Goal: Information Seeking & Learning: Learn about a topic

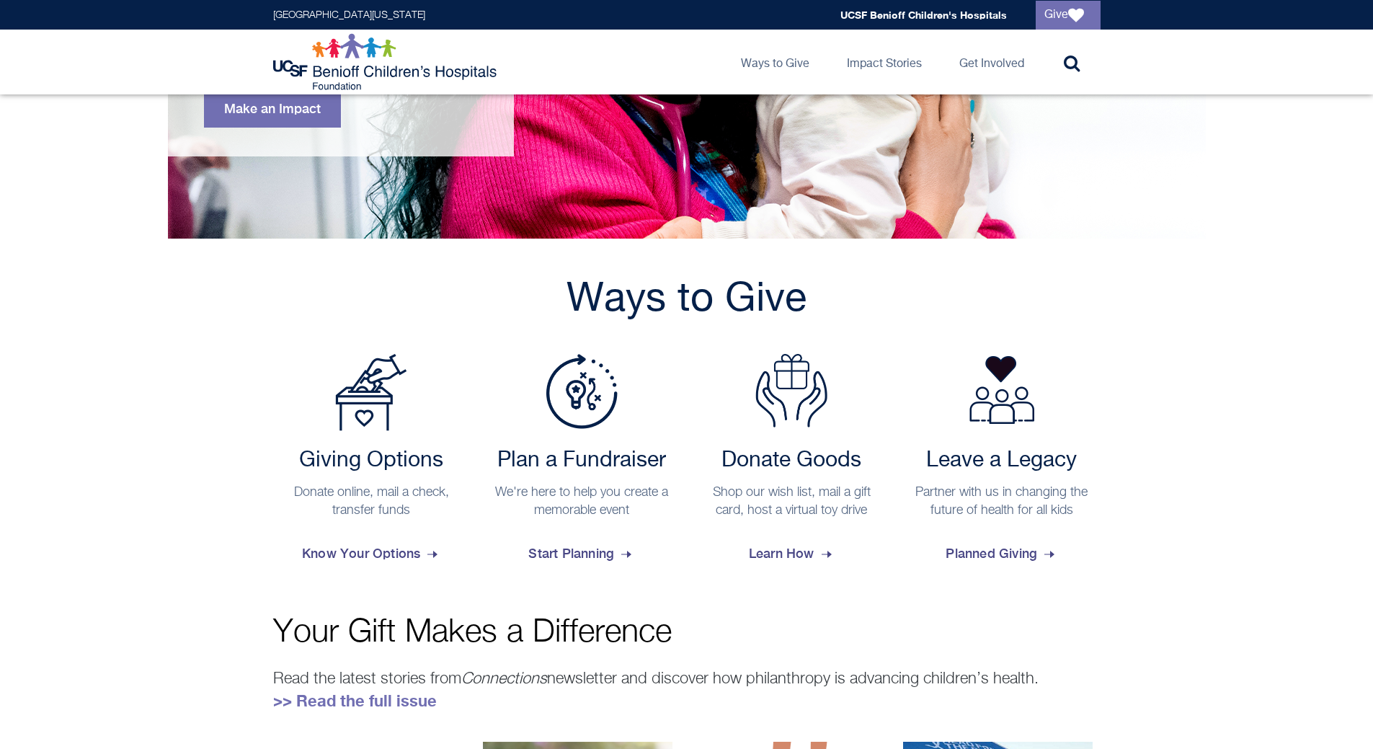
scroll to position [432, 0]
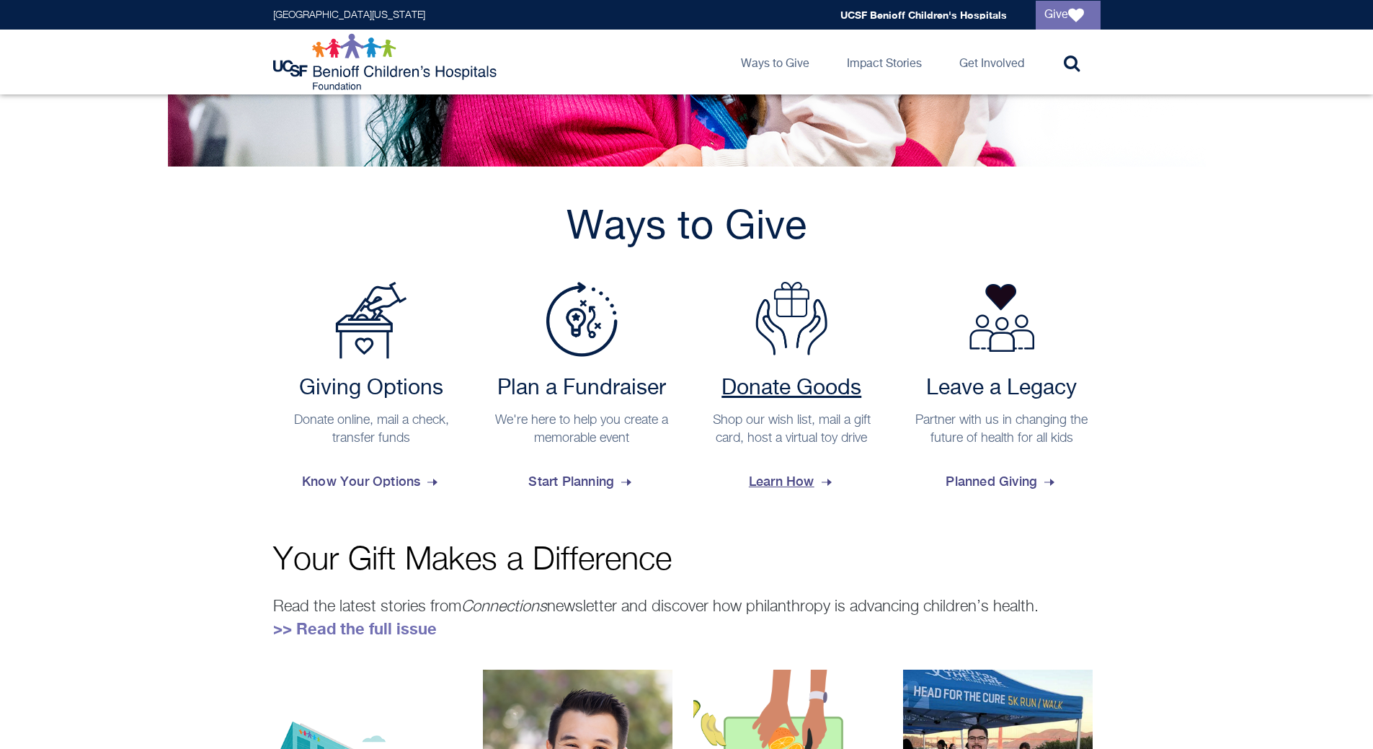
click at [806, 396] on h2 "Donate Goods" at bounding box center [791, 388] width 183 height 26
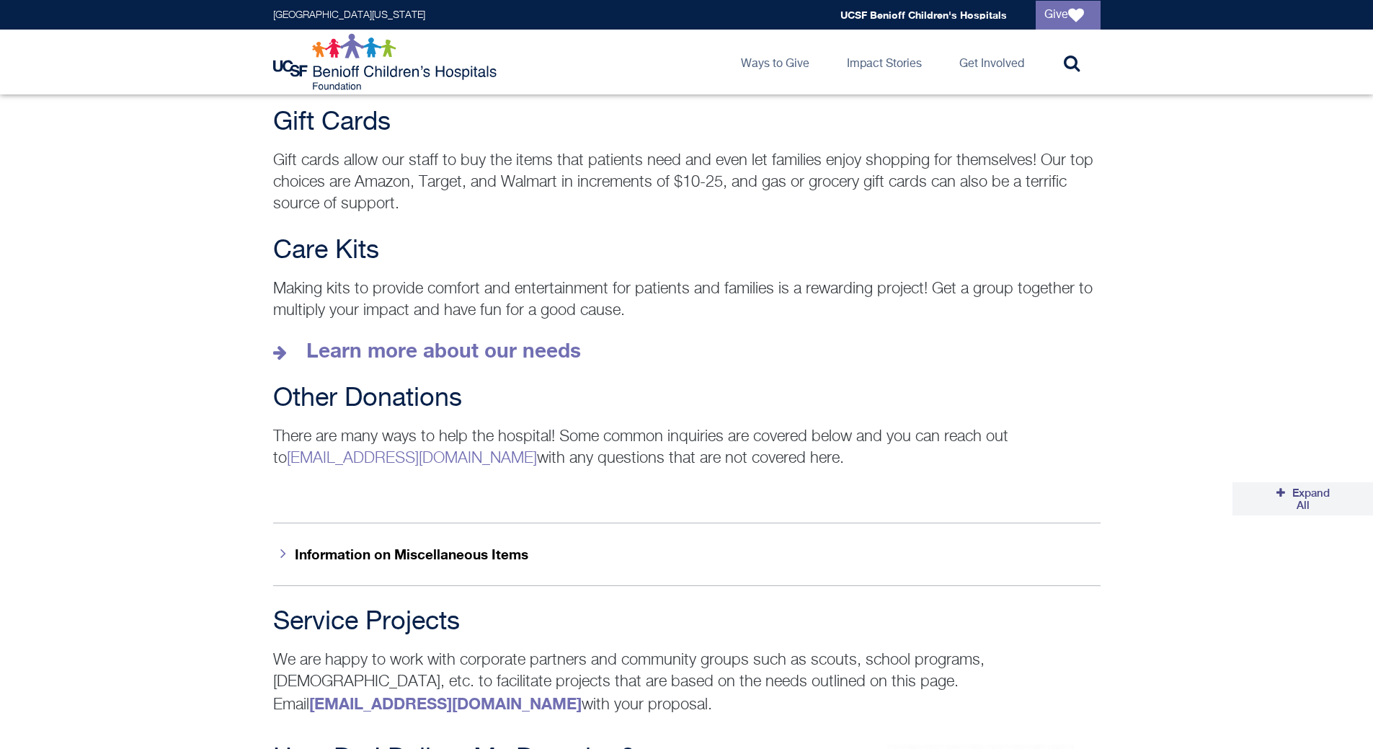
scroll to position [1936, 0]
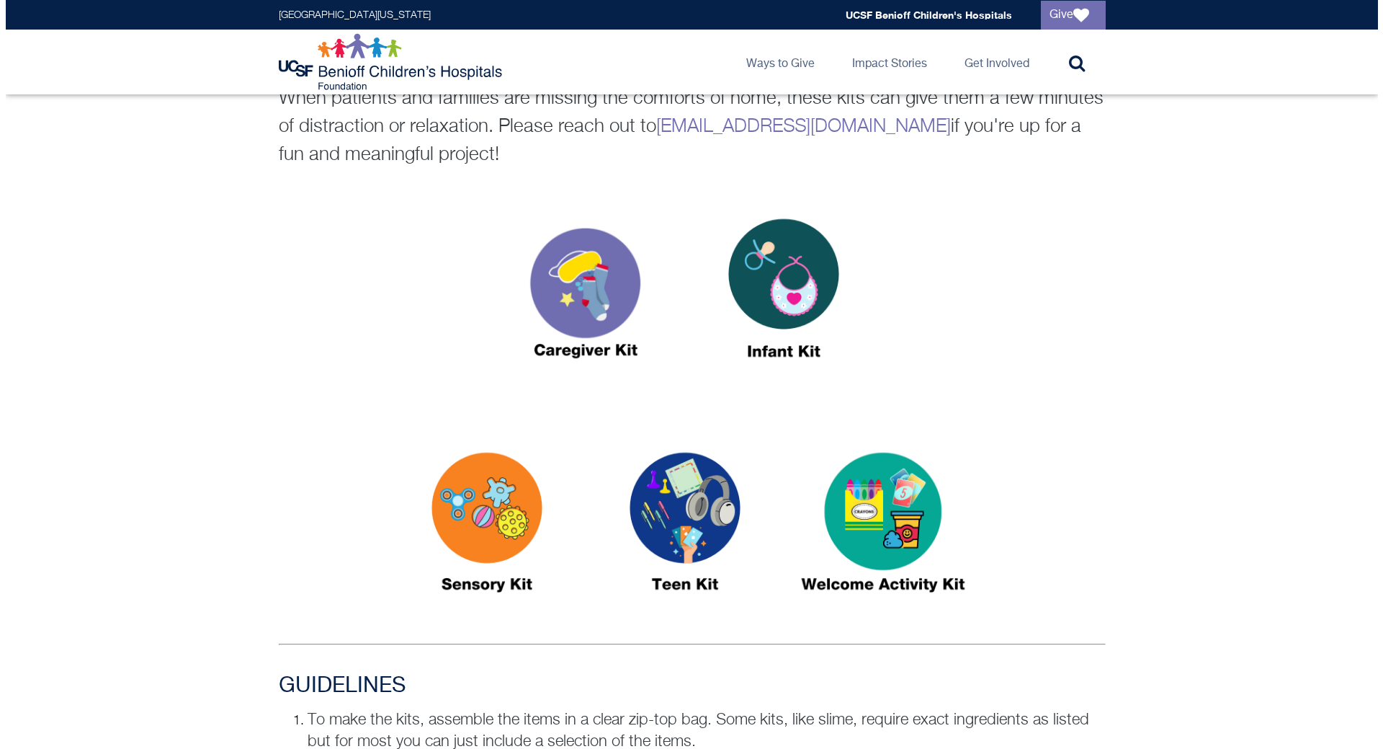
scroll to position [360, 0]
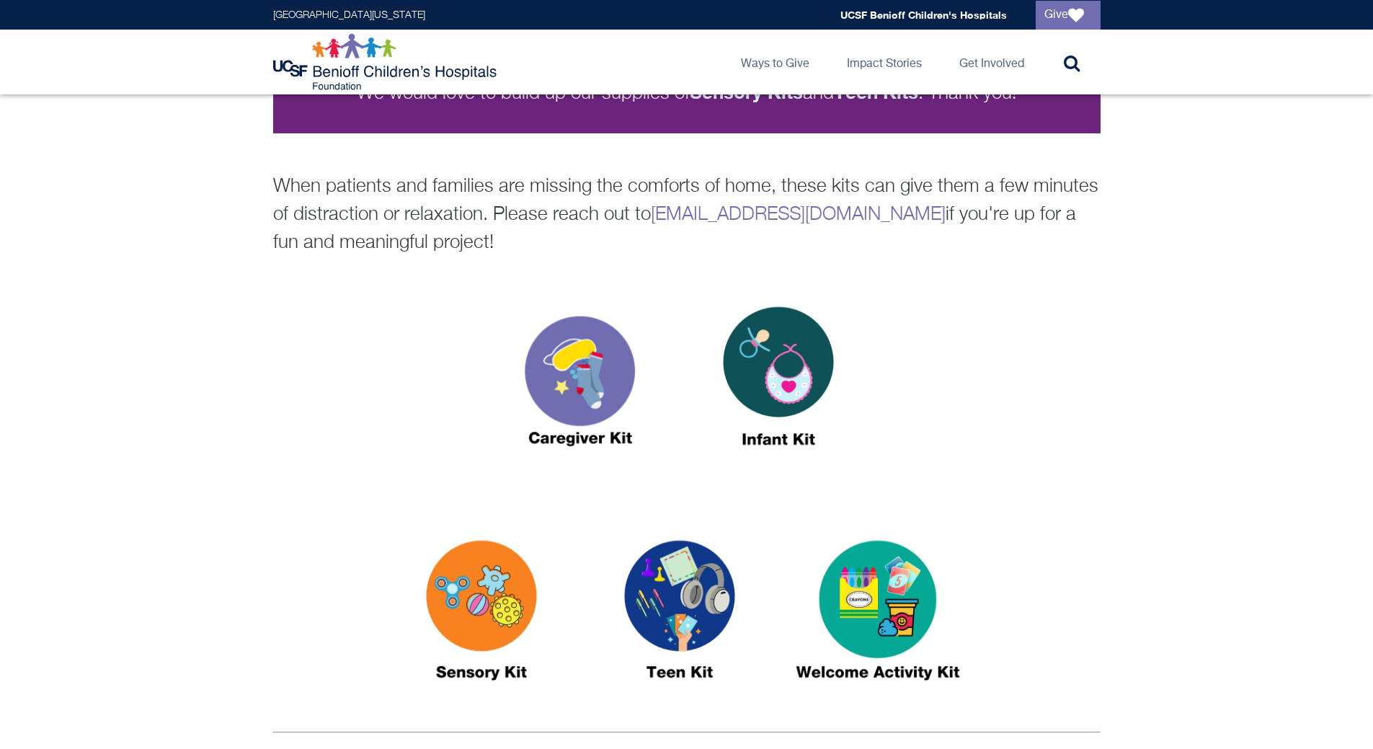
click at [573, 427] on img at bounding box center [580, 382] width 180 height 207
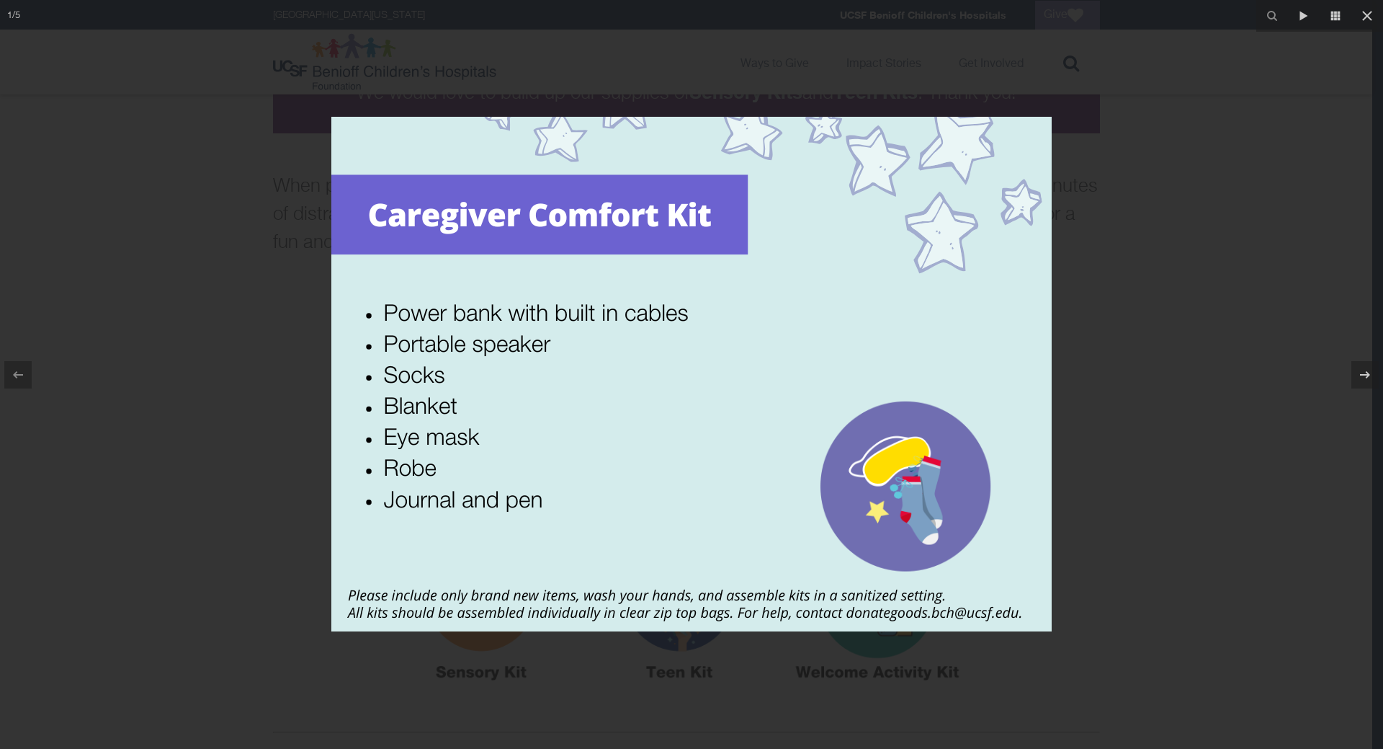
click at [1192, 451] on div at bounding box center [691, 374] width 1383 height 749
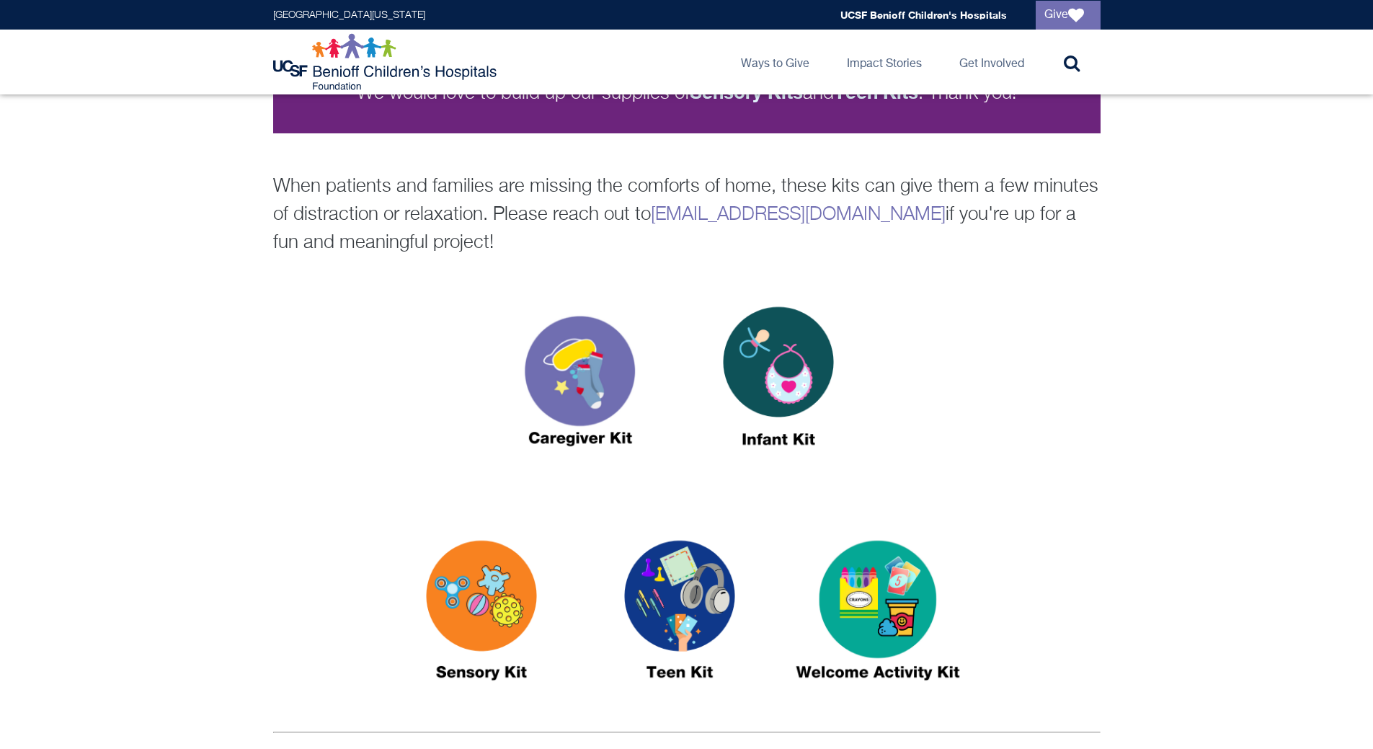
click at [784, 431] on img at bounding box center [778, 382] width 180 height 207
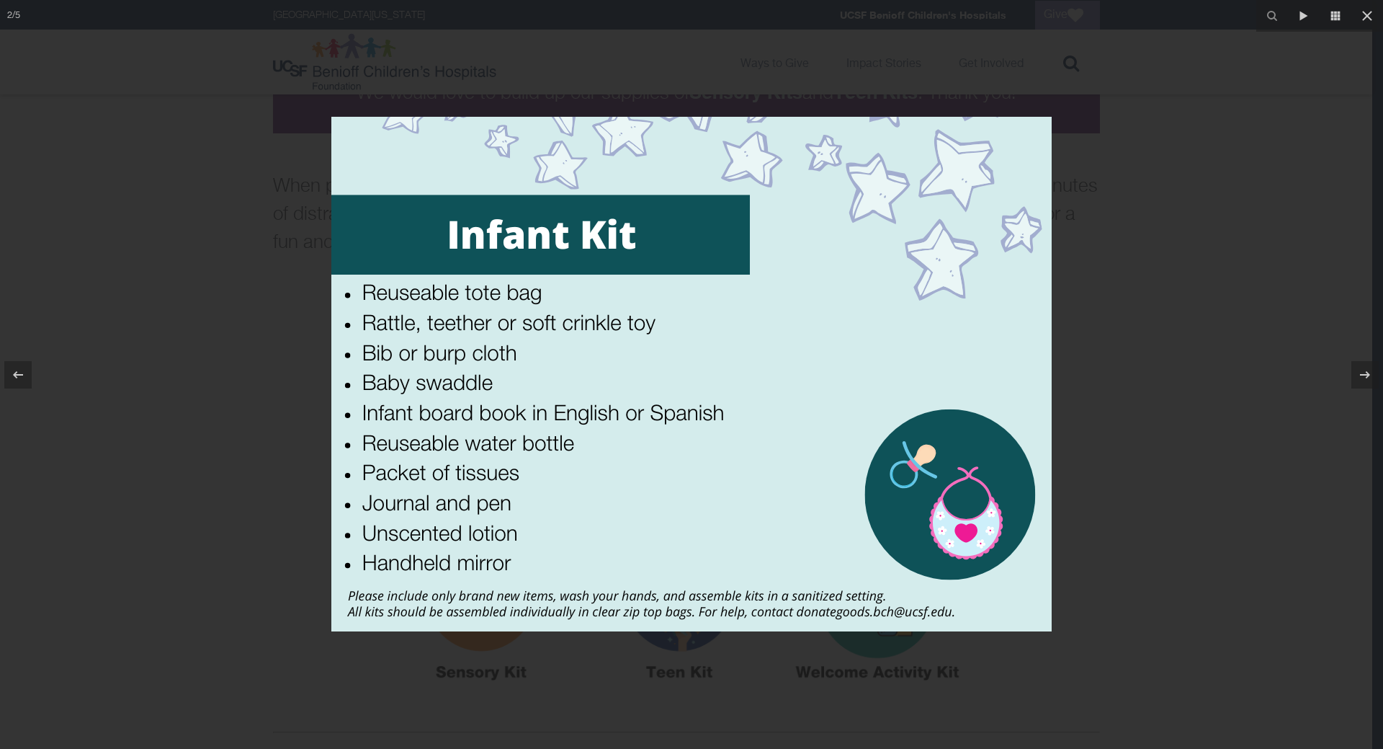
click at [1179, 465] on div at bounding box center [691, 374] width 1383 height 749
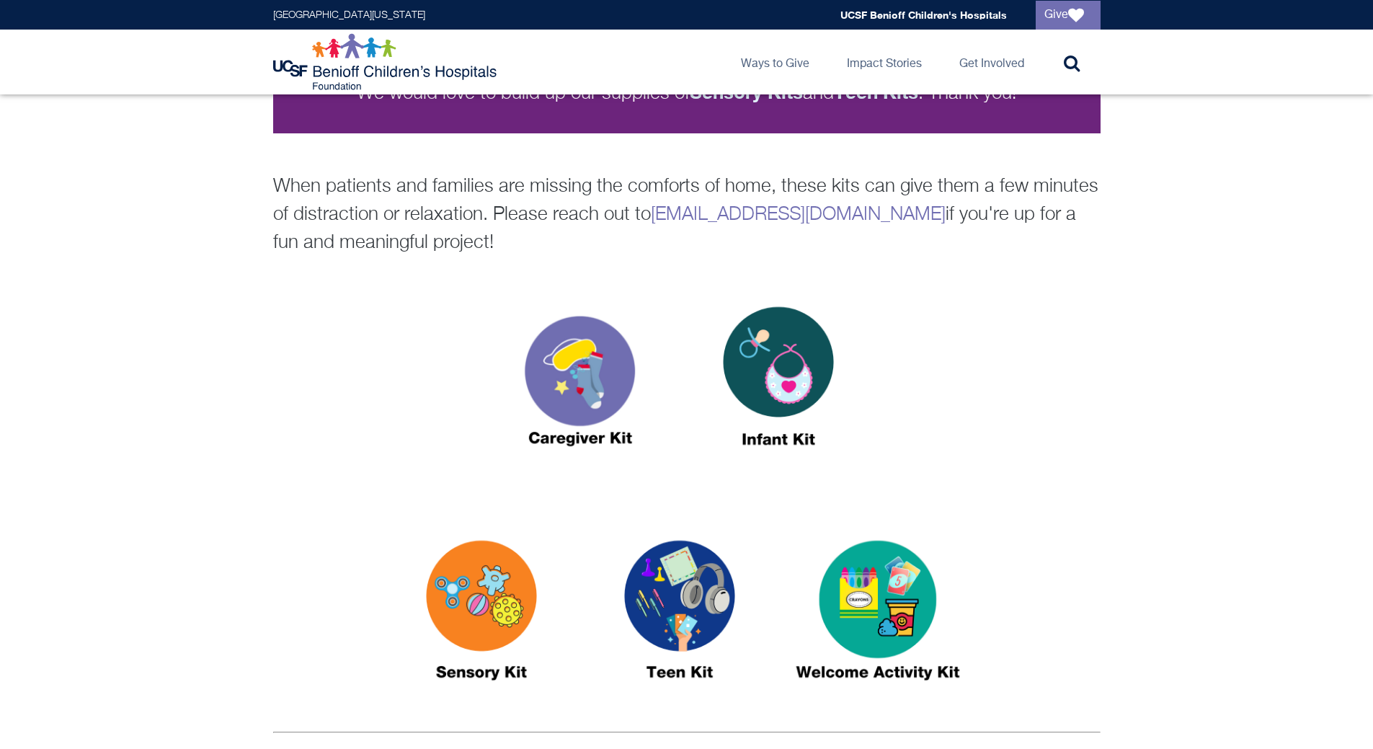
click at [479, 595] on img at bounding box center [481, 615] width 180 height 207
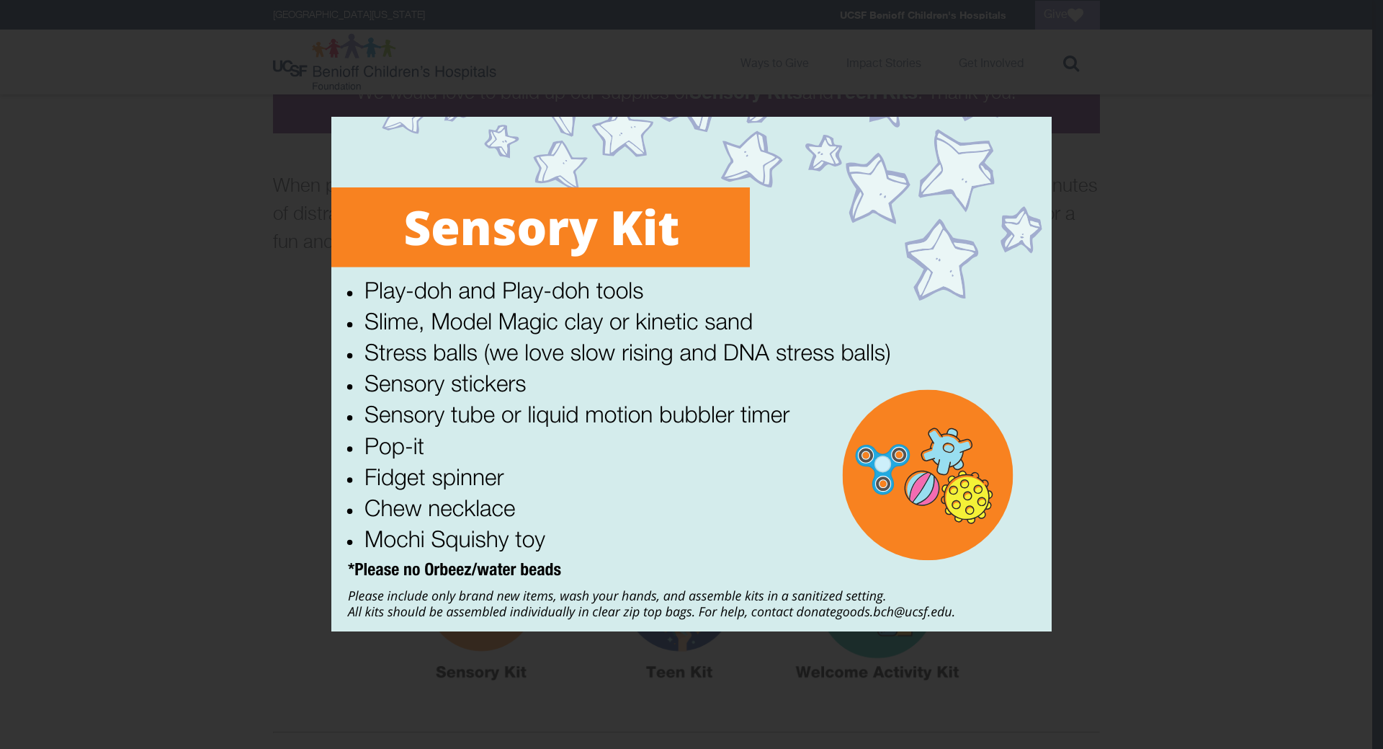
click at [1169, 447] on div at bounding box center [691, 374] width 1383 height 749
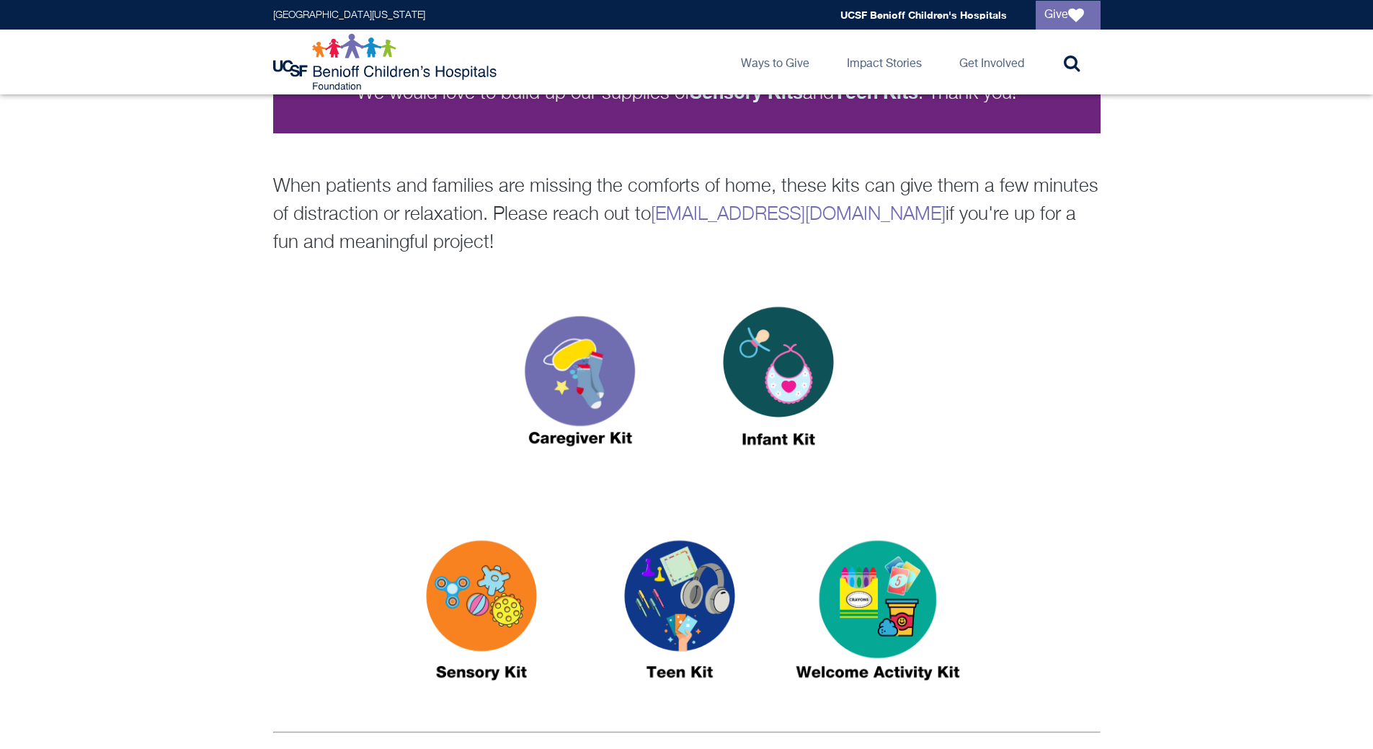
click at [694, 620] on img at bounding box center [679, 615] width 180 height 207
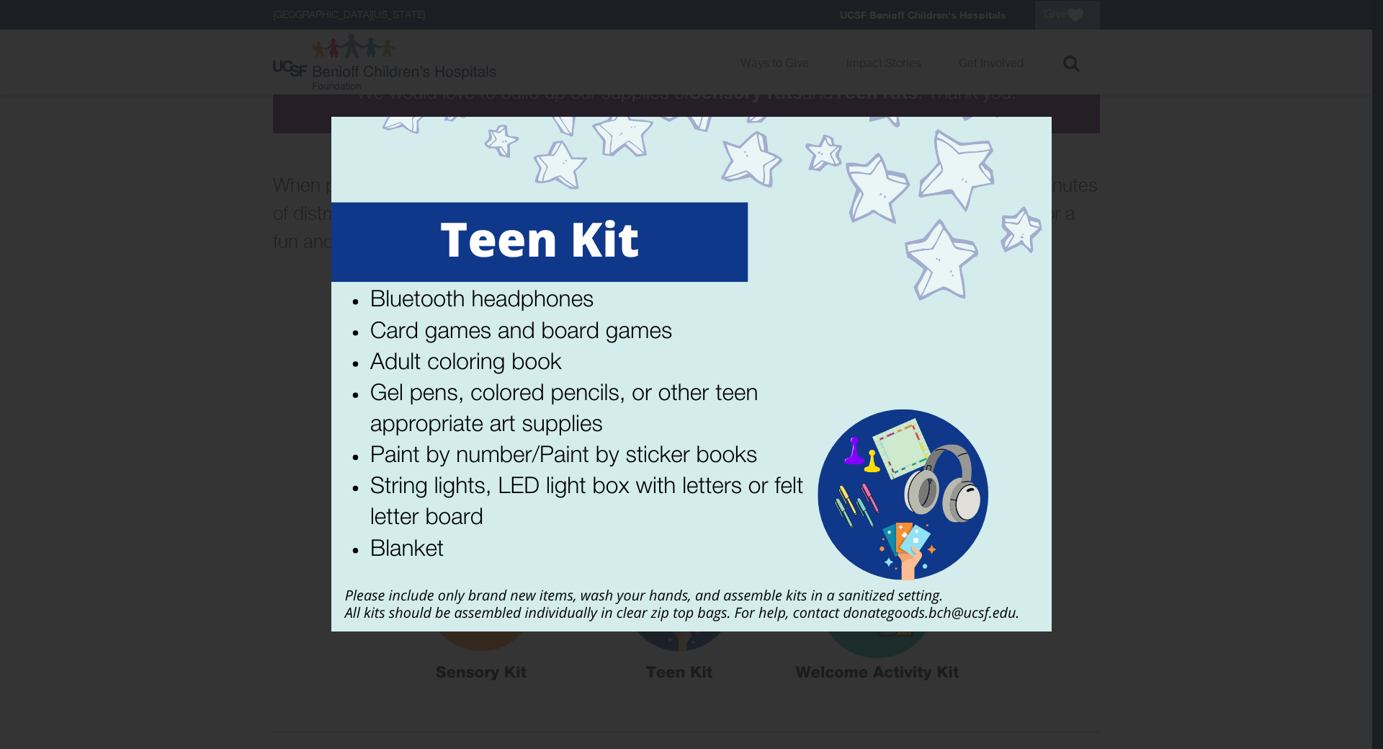
click at [1161, 445] on div at bounding box center [691, 374] width 1383 height 749
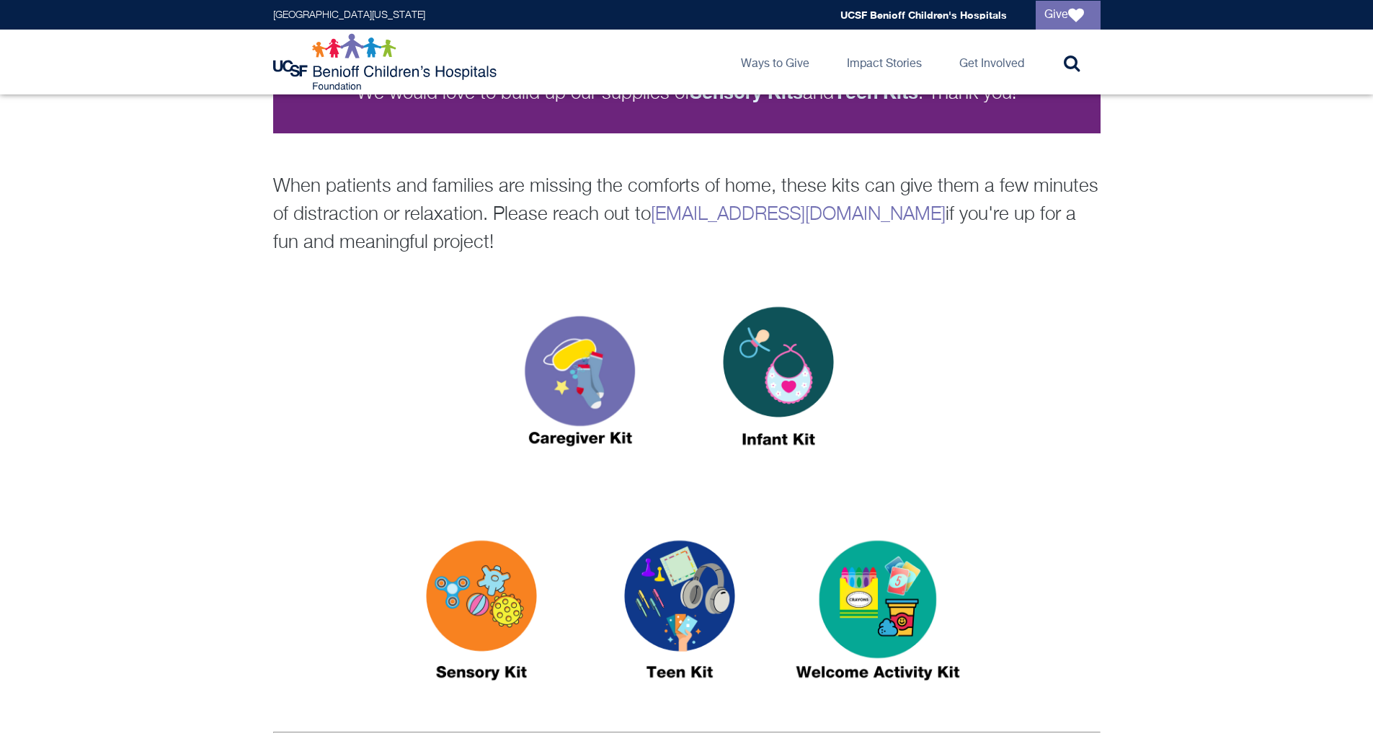
click at [870, 596] on img at bounding box center [877, 615] width 180 height 207
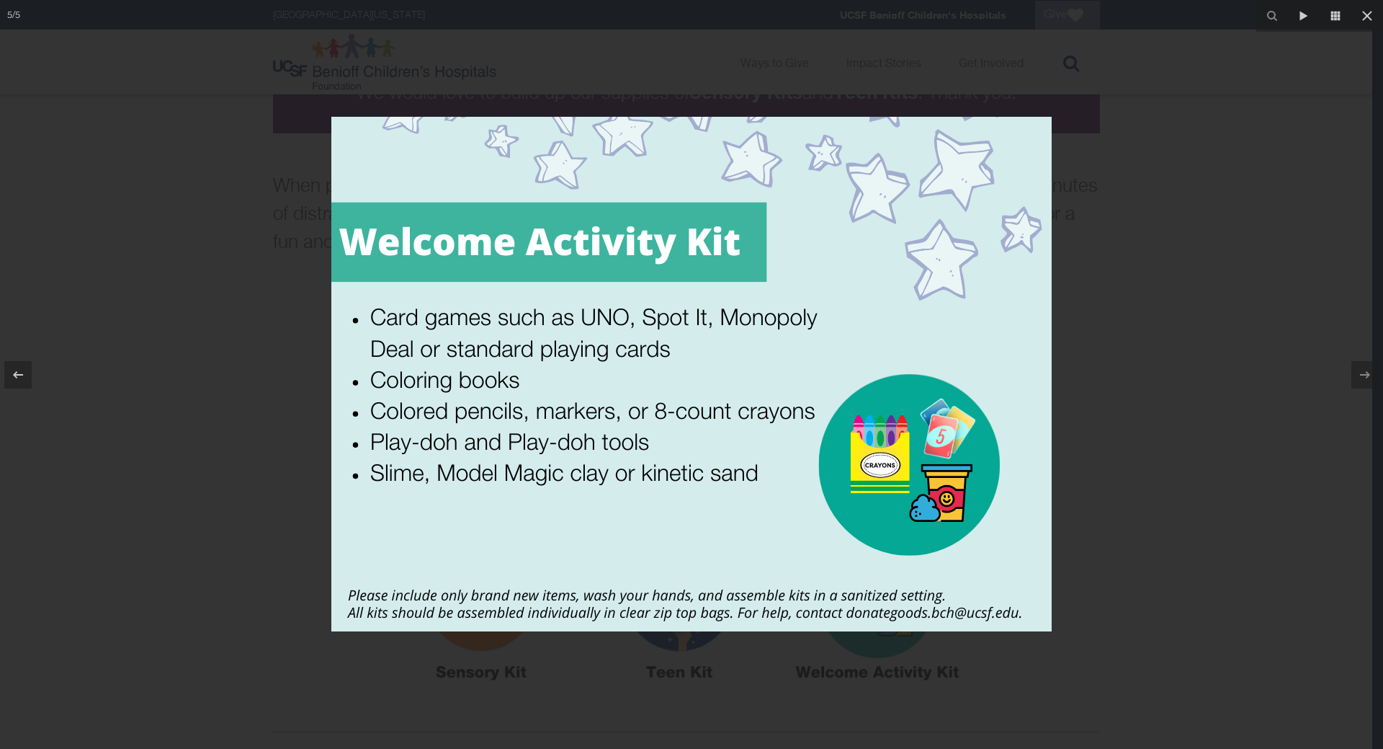
click at [1232, 406] on div at bounding box center [691, 374] width 1383 height 749
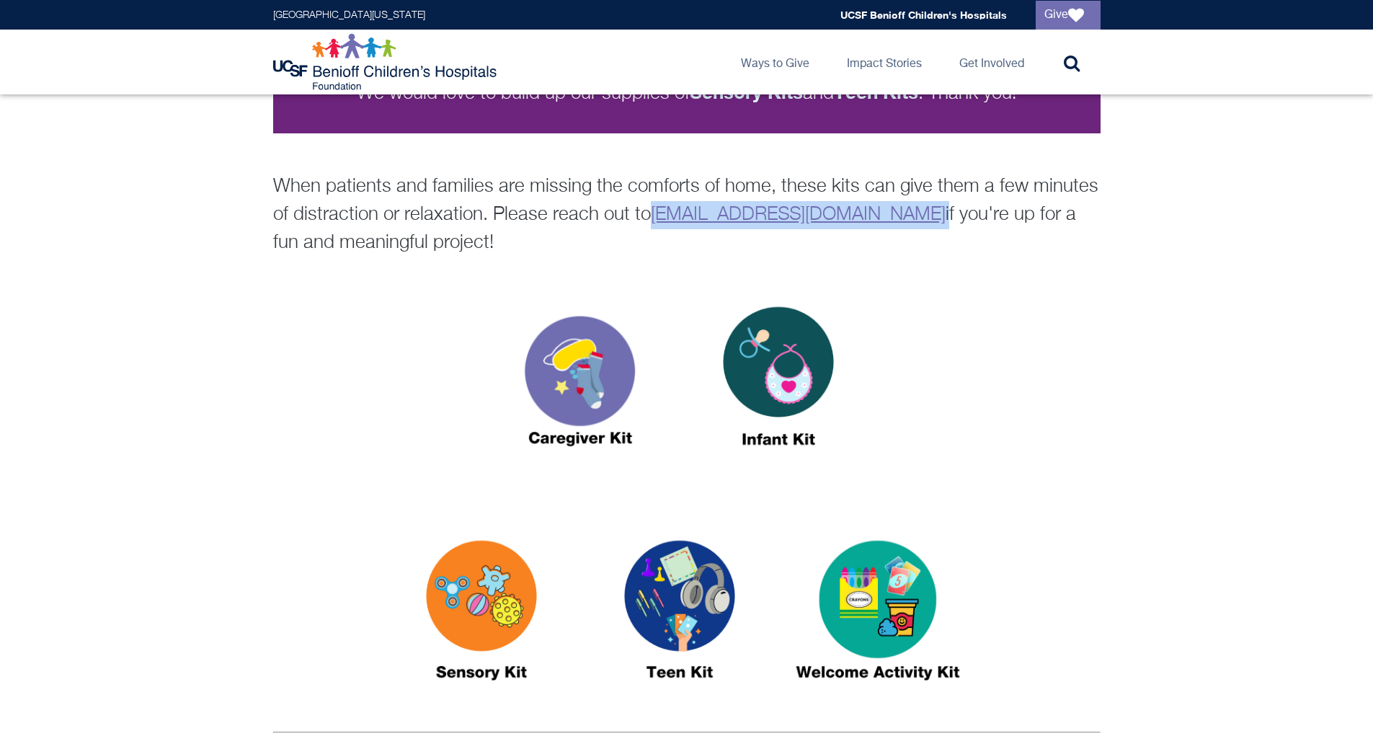
drag, startPoint x: 883, startPoint y: 215, endPoint x: 654, endPoint y: 220, distance: 229.2
click at [654, 220] on p "When patients and families are missing the comforts of home, these kits can giv…" at bounding box center [686, 215] width 827 height 84
click at [673, 669] on img at bounding box center [679, 615] width 180 height 207
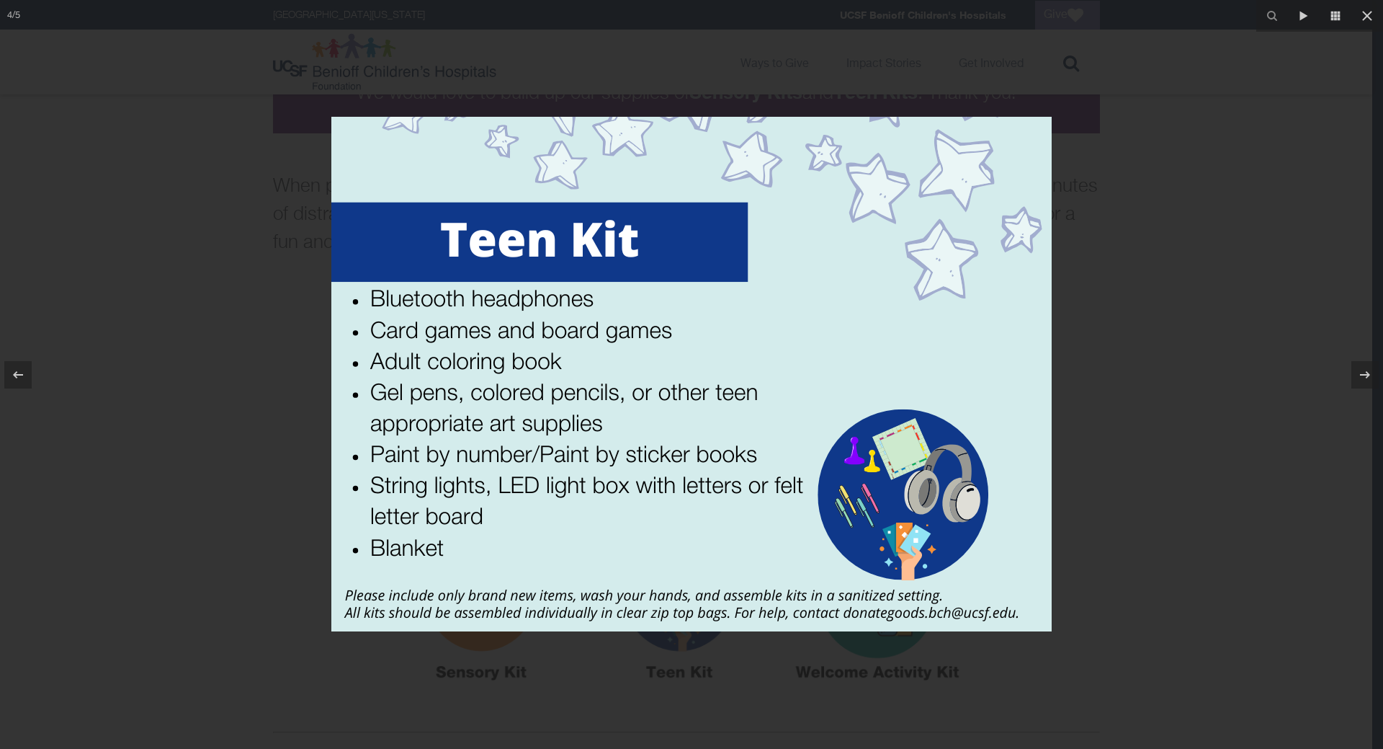
click at [1219, 421] on div at bounding box center [691, 374] width 1383 height 749
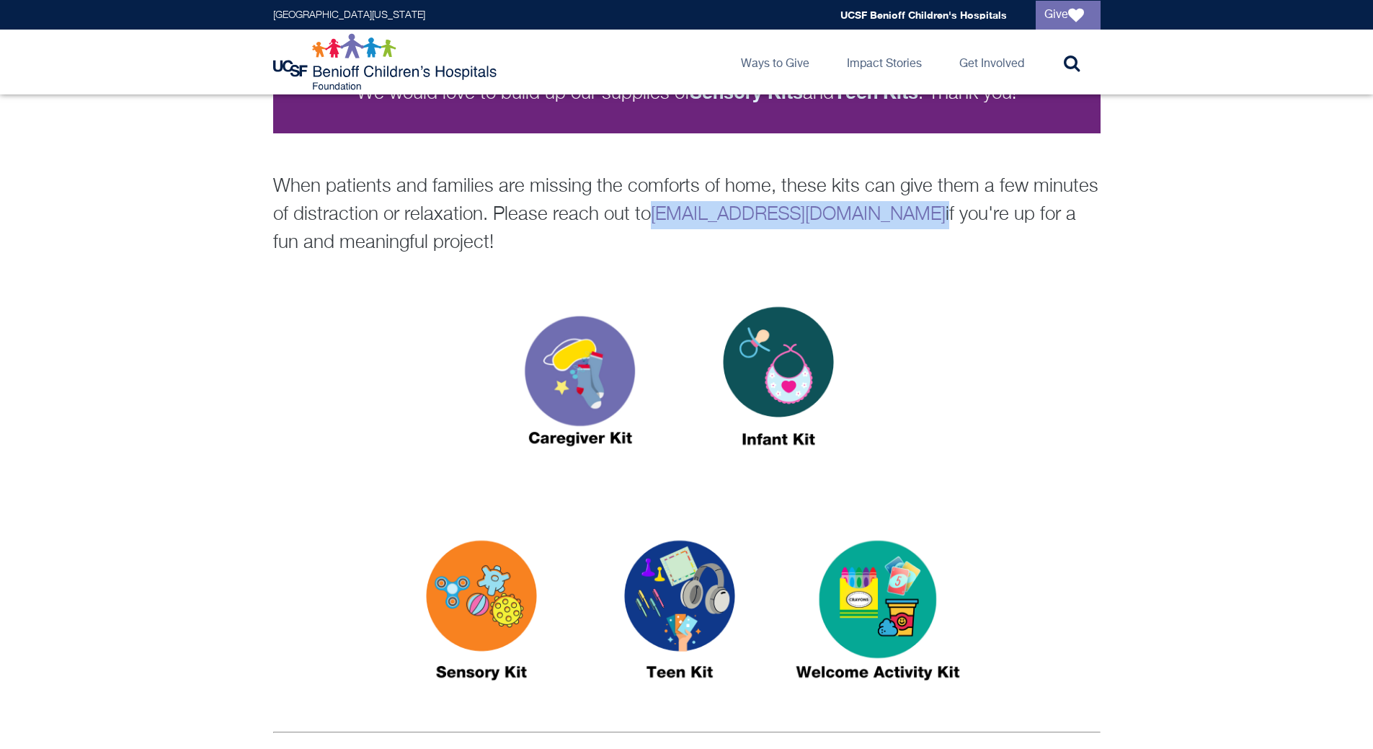
click at [462, 664] on img at bounding box center [481, 615] width 180 height 207
